Goal: Check status: Check status

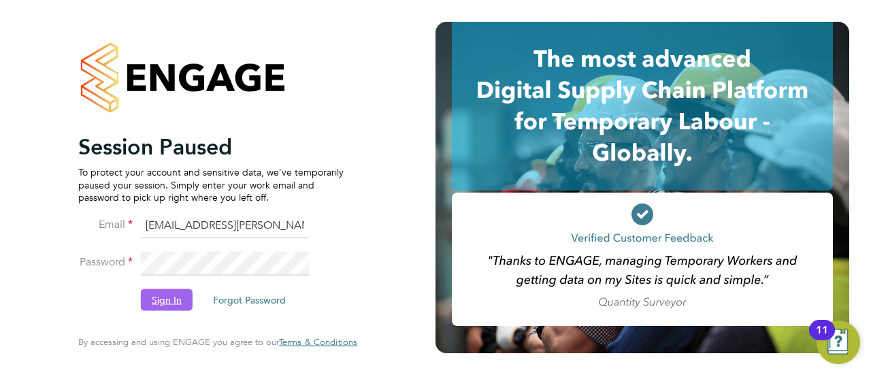
click at [163, 298] on button "Sign In" at bounding box center [167, 300] width 52 height 22
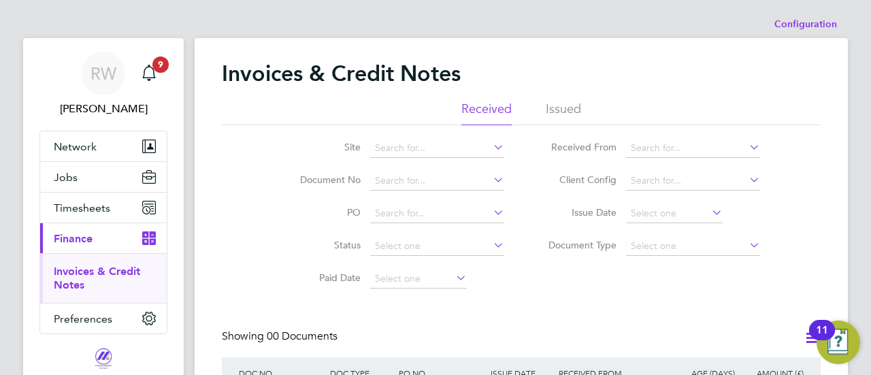
click at [98, 271] on link "Invoices & Credit Notes" at bounding box center [97, 278] width 86 height 27
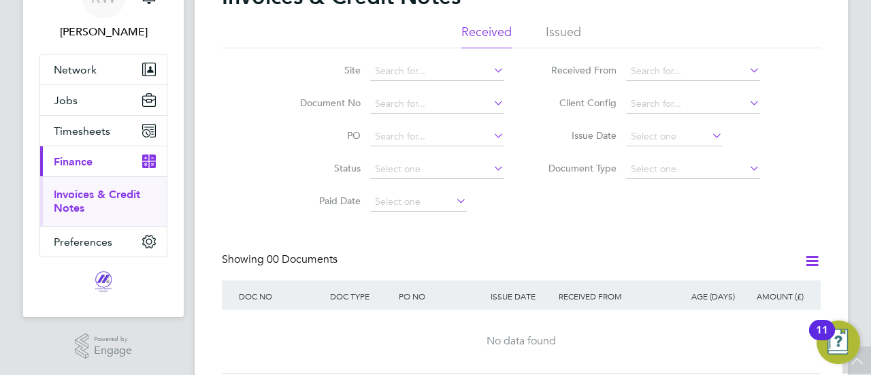
scroll to position [56, 0]
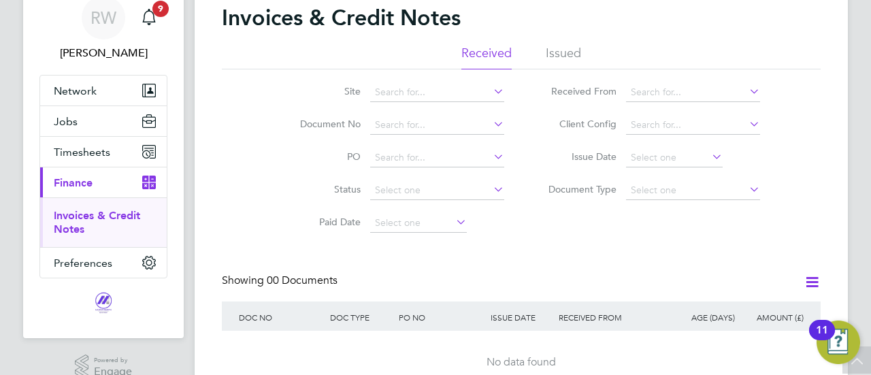
click at [558, 50] on li "Issued" at bounding box center [563, 57] width 35 height 24
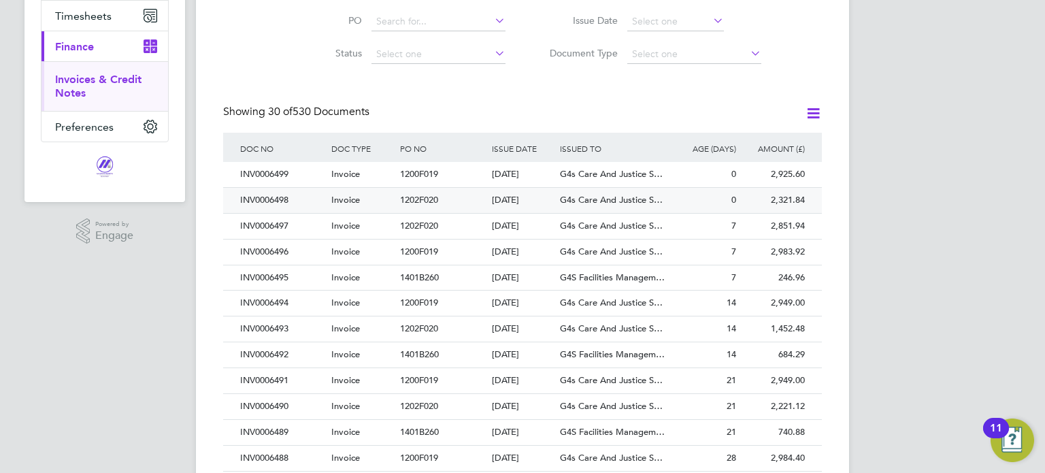
click at [460, 201] on div "1202F020" at bounding box center [442, 200] width 91 height 25
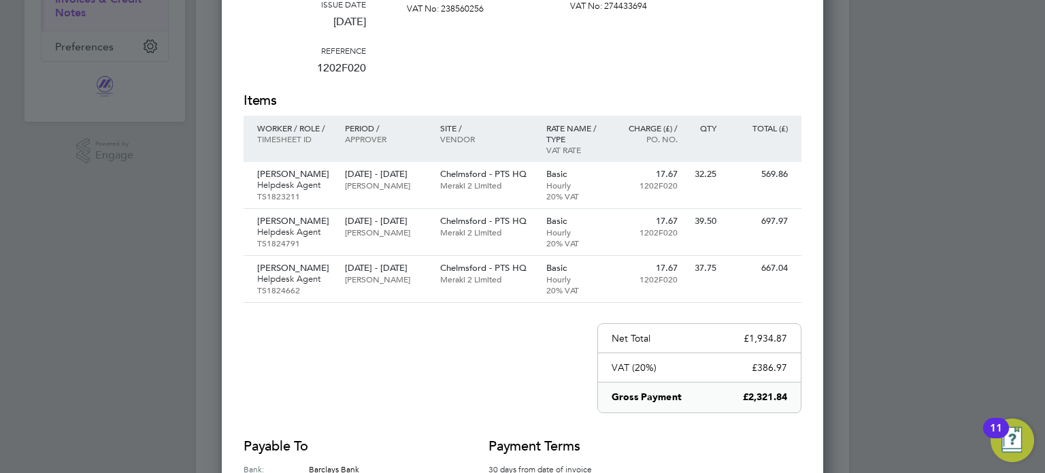
scroll to position [136, 0]
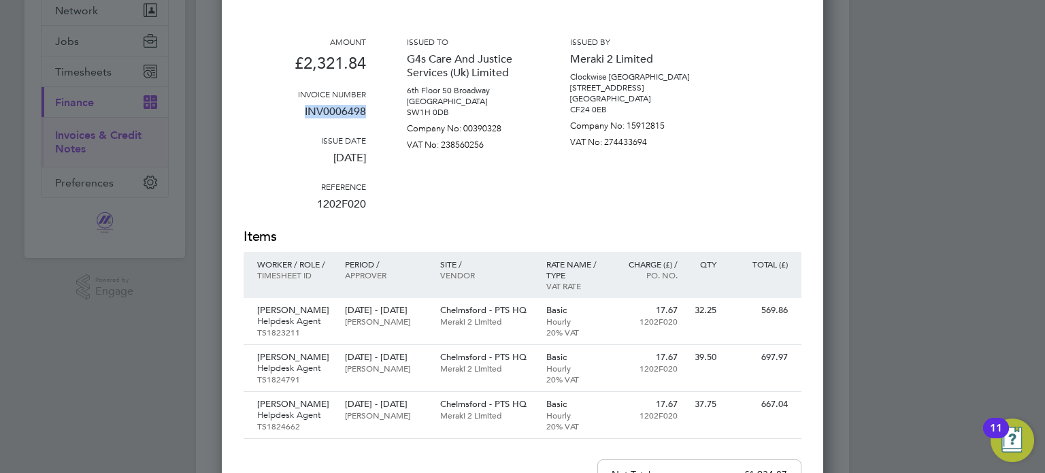
drag, startPoint x: 305, startPoint y: 106, endPoint x: 375, endPoint y: 110, distance: 69.5
click at [375, 110] on div "Amount £2,321.84 Invoice number INV0006498 Issue date [DATE] Reference 1202F020…" at bounding box center [523, 131] width 558 height 191
copy p "INV0006498"
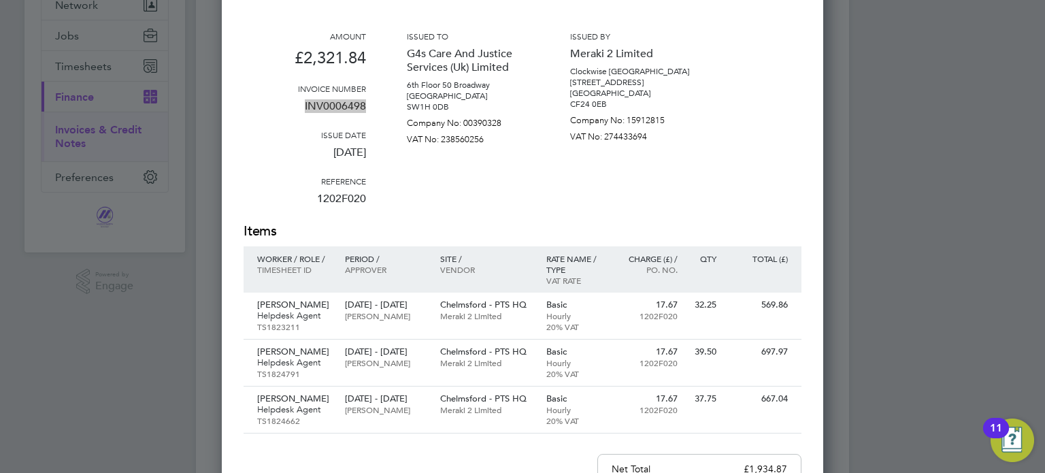
scroll to position [68, 0]
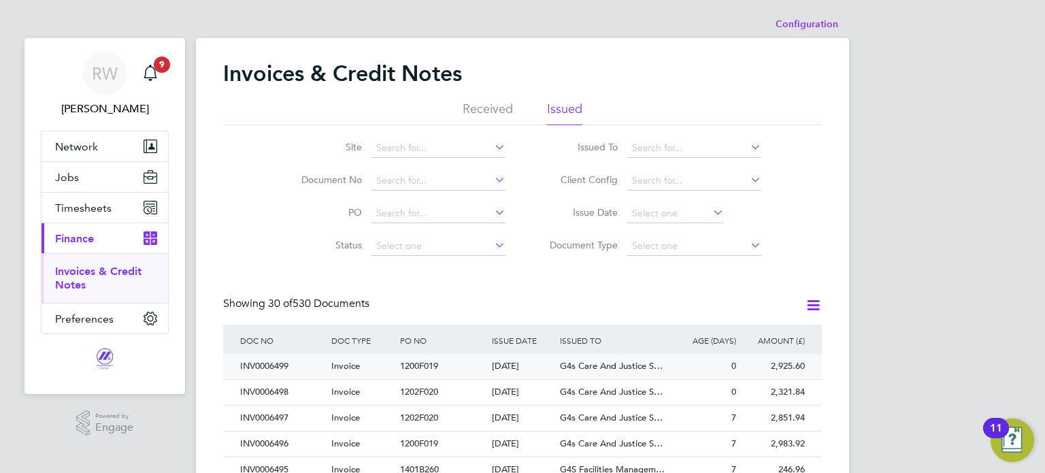
click at [571, 367] on span "G4s Care And Justice S…" at bounding box center [611, 366] width 103 height 12
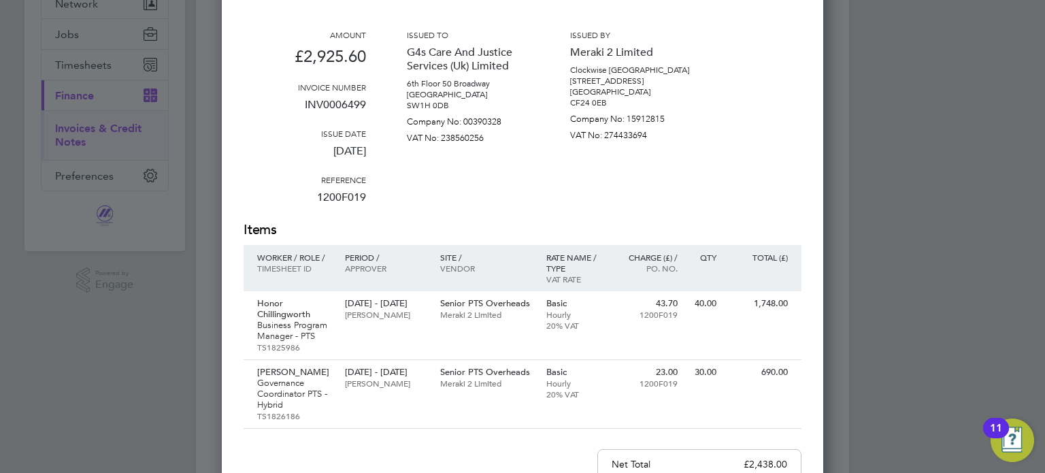
scroll to position [136, 0]
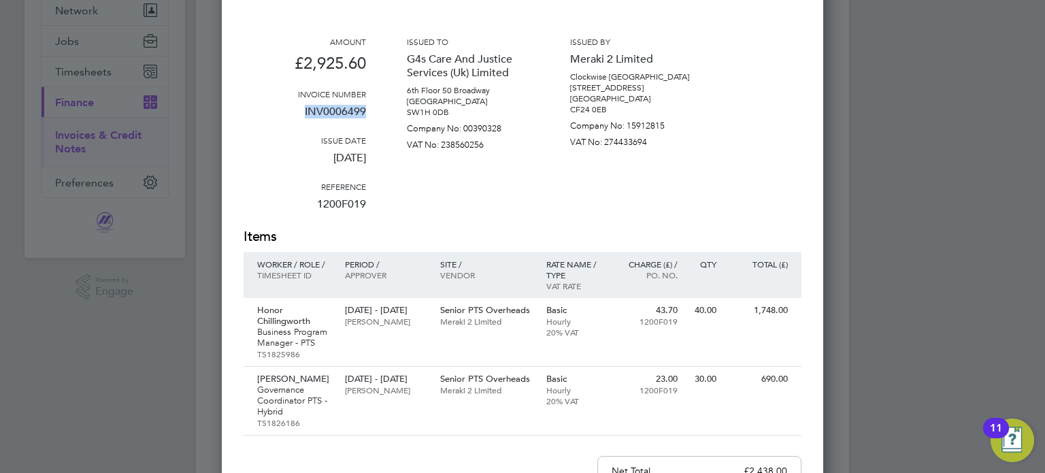
drag, startPoint x: 305, startPoint y: 109, endPoint x: 367, endPoint y: 110, distance: 61.2
click at [367, 110] on div "Amount £2,925.60 Invoice number INV0006499 Issue date [DATE] Reference 1200F019…" at bounding box center [523, 131] width 558 height 191
copy p "INV0006499"
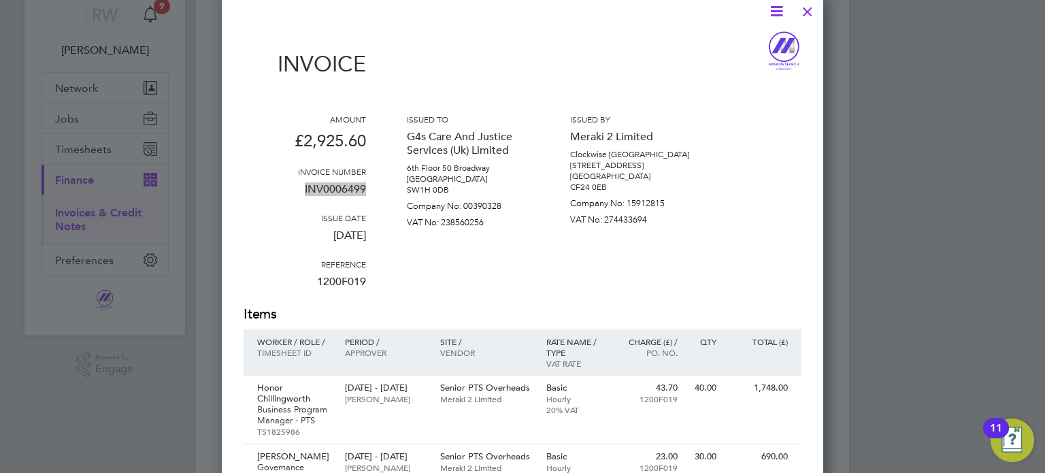
scroll to position [0, 0]
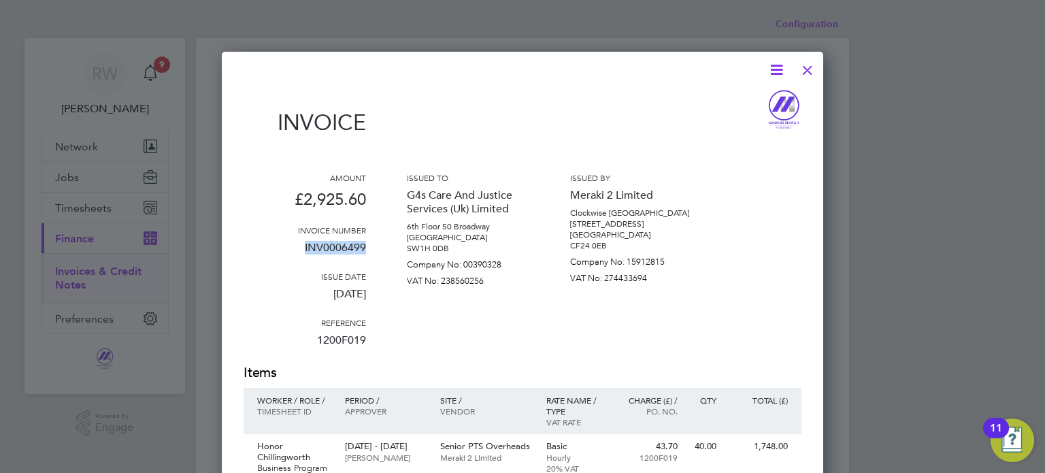
click at [808, 67] on div at bounding box center [807, 66] width 24 height 24
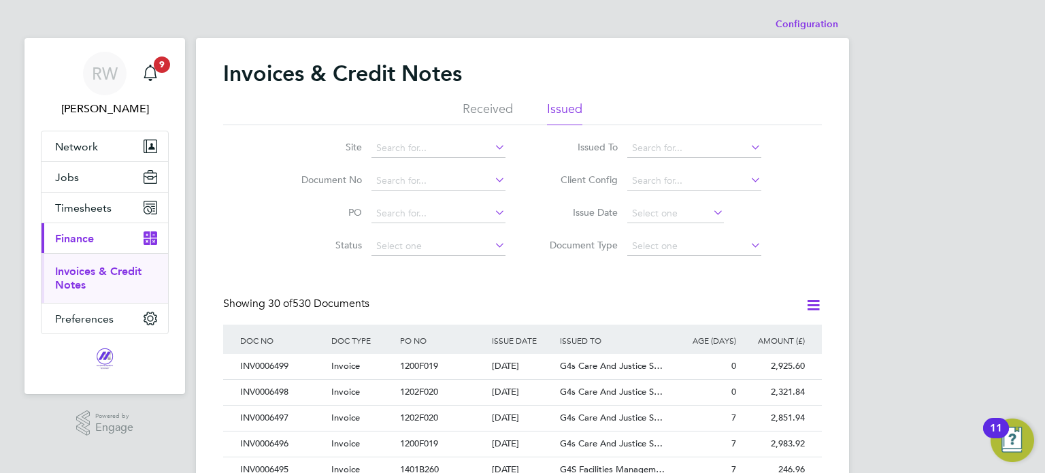
click at [66, 263] on ul "Invoices & Credit Notes" at bounding box center [104, 278] width 127 height 50
click at [71, 269] on link "Invoices & Credit Notes" at bounding box center [98, 278] width 86 height 27
